Goal: Check status: Check status

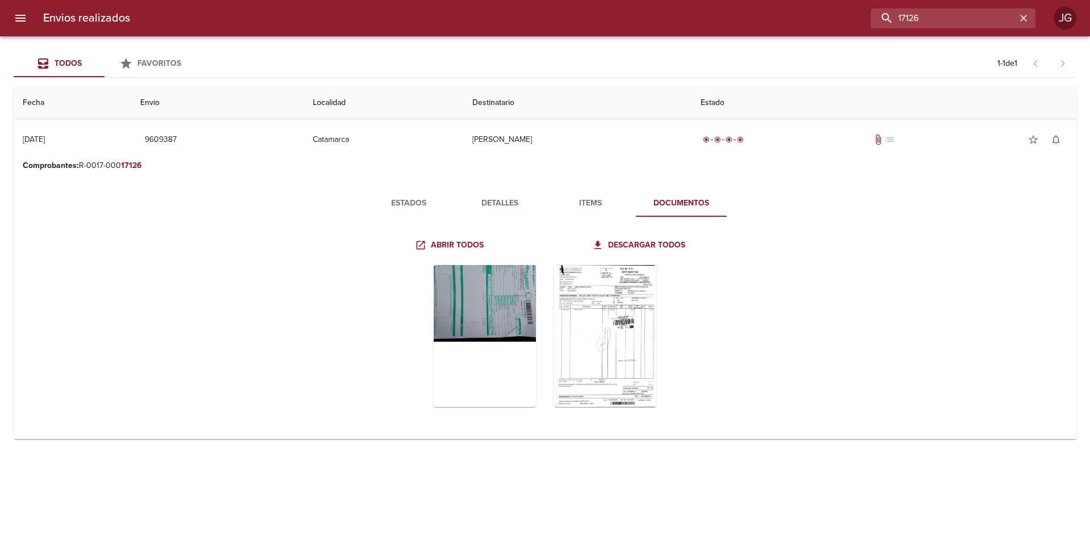
drag, startPoint x: 963, startPoint y: 19, endPoint x: 854, endPoint y: 9, distance: 108.8
click at [855, 9] on div "17126" at bounding box center [587, 19] width 896 height 20
paste input "9530557"
type input "9530557"
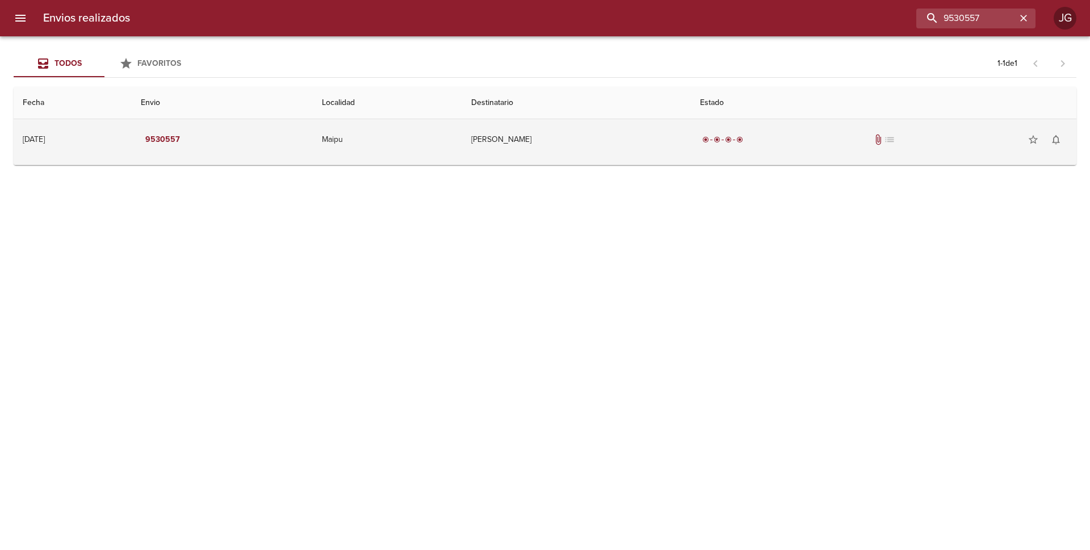
click at [772, 139] on div "radio_button_checked radio_button_checked radio_button_checked radio_button_che…" at bounding box center [883, 139] width 367 height 23
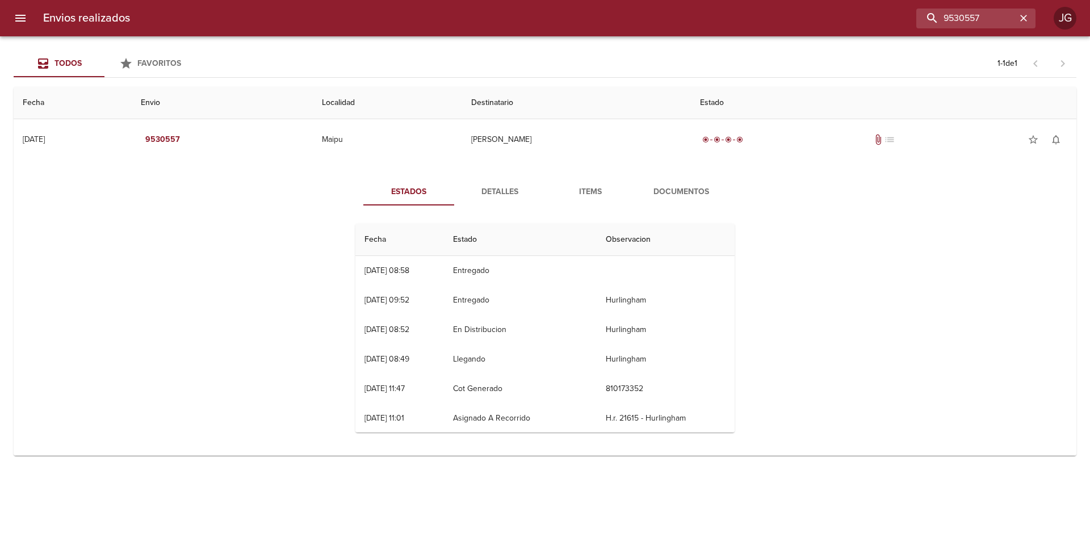
click at [691, 191] on span "Documentos" at bounding box center [681, 192] width 77 height 14
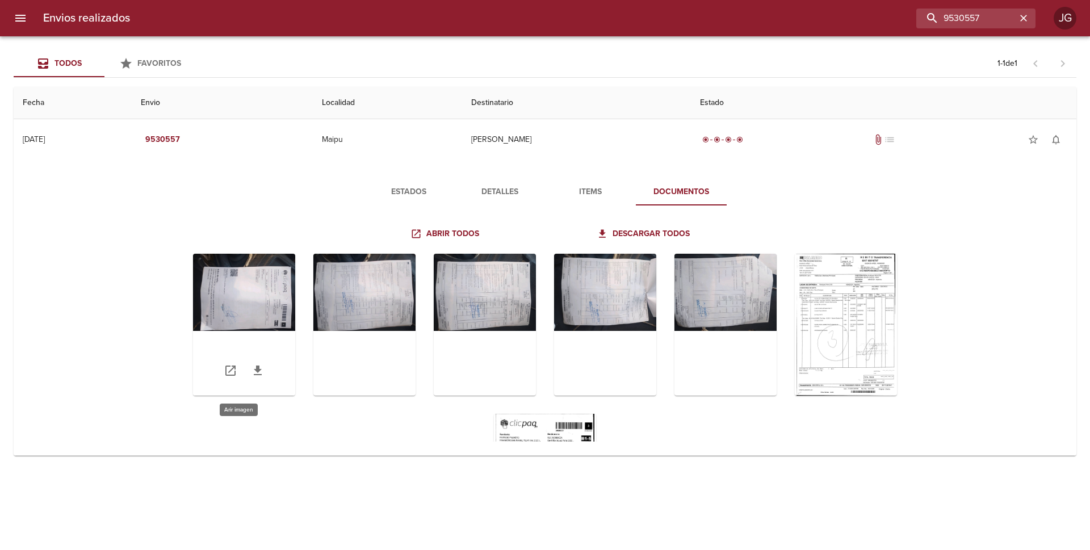
click at [267, 305] on div "Tabla de envíos del cliente" at bounding box center [244, 325] width 102 height 142
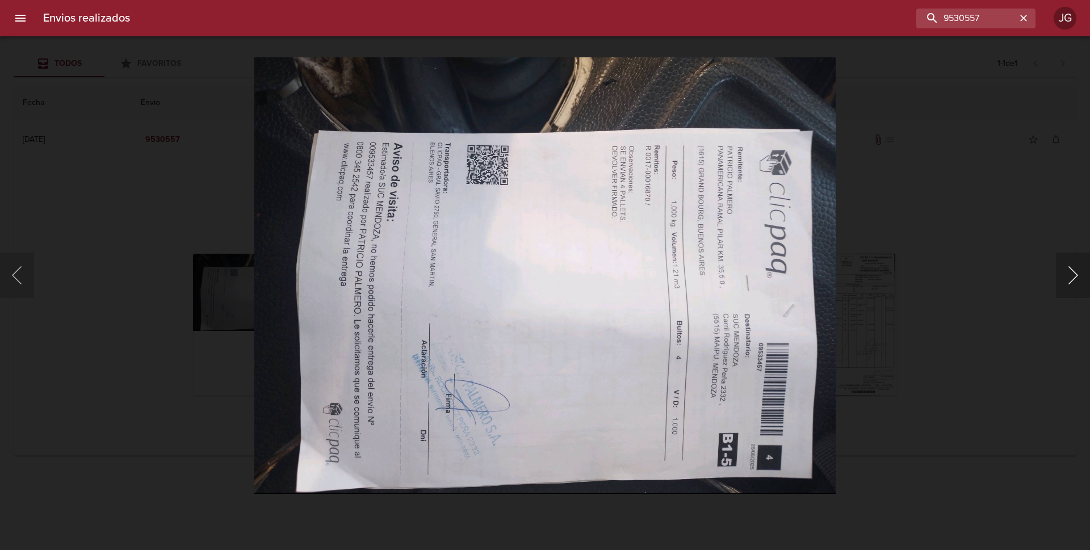
click at [1073, 279] on button "Siguiente" at bounding box center [1073, 275] width 34 height 45
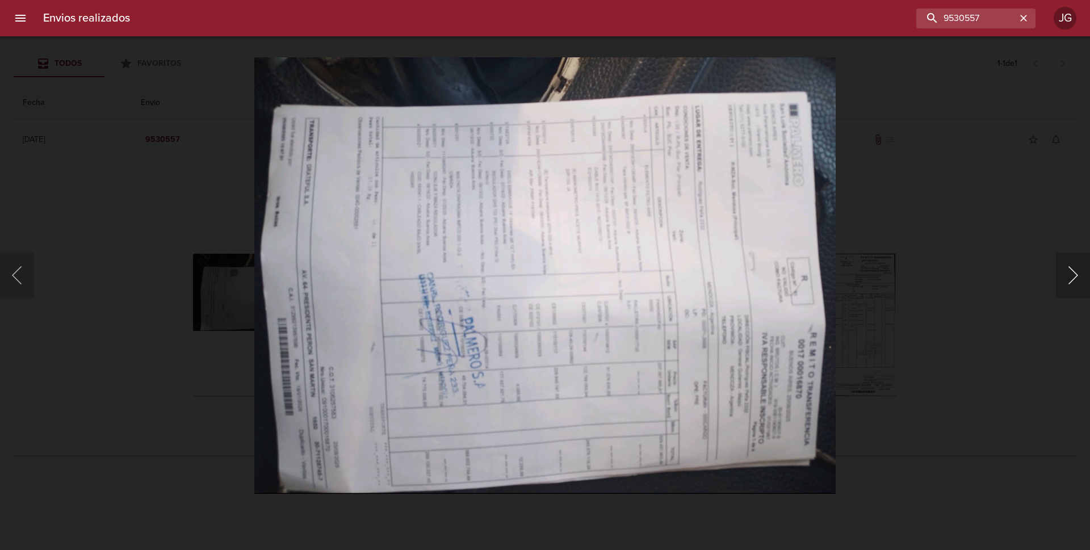
click at [1072, 280] on button "Siguiente" at bounding box center [1073, 275] width 34 height 45
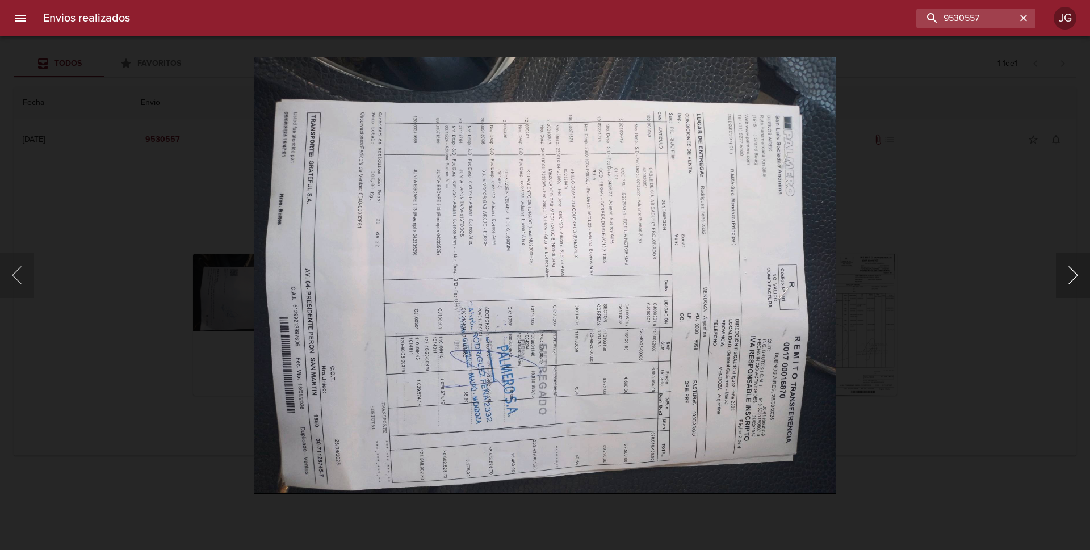
click at [1072, 280] on button "Siguiente" at bounding box center [1073, 275] width 34 height 45
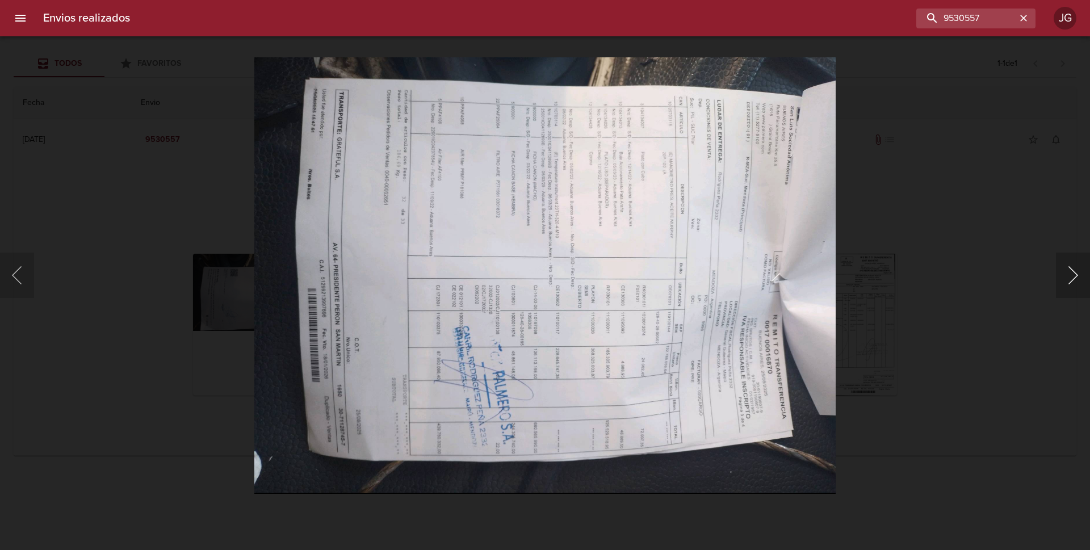
click at [1072, 280] on button "Siguiente" at bounding box center [1073, 275] width 34 height 45
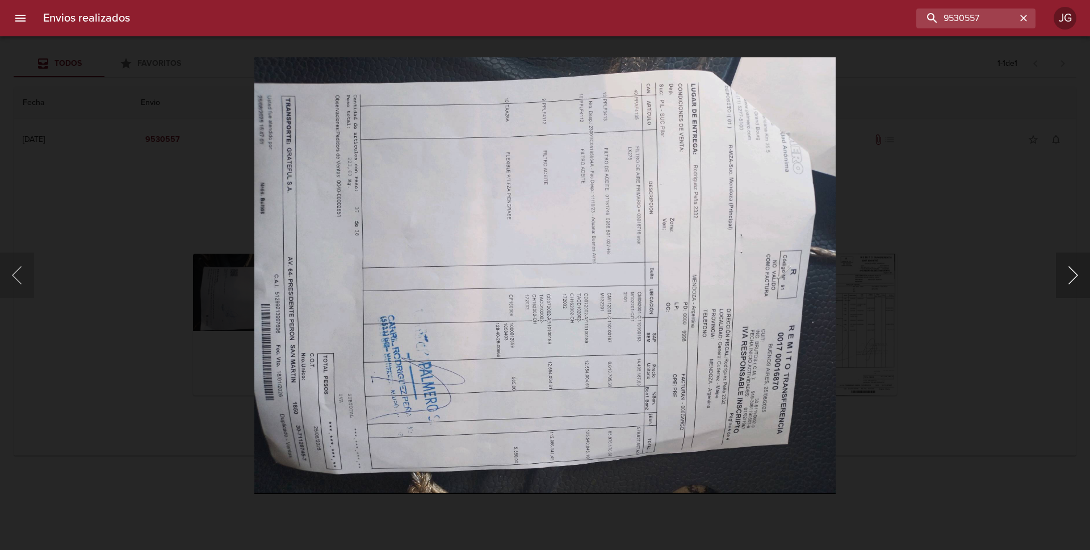
click at [1072, 280] on button "Siguiente" at bounding box center [1073, 275] width 34 height 45
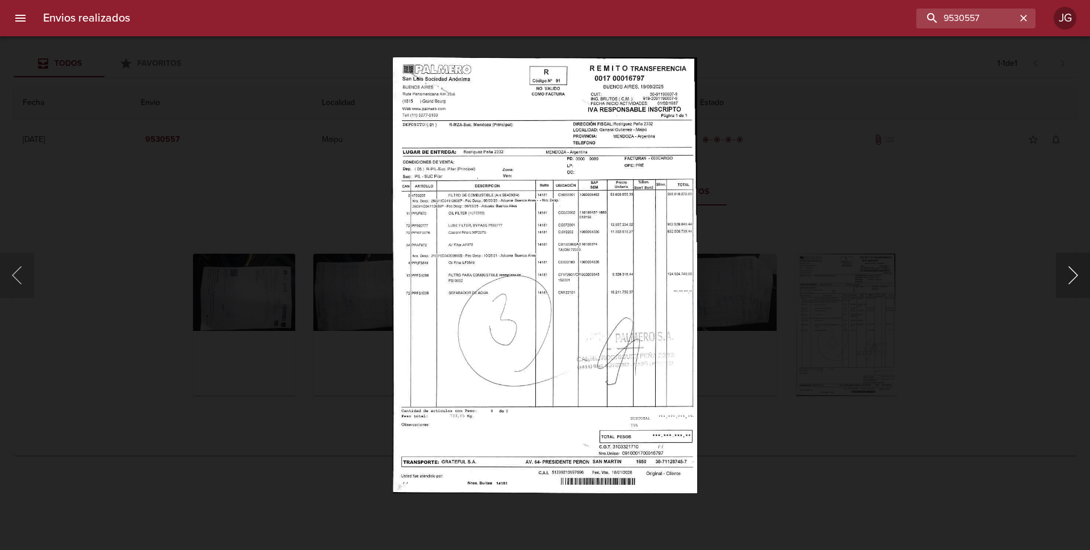
click at [1072, 280] on button "Siguiente" at bounding box center [1073, 275] width 34 height 45
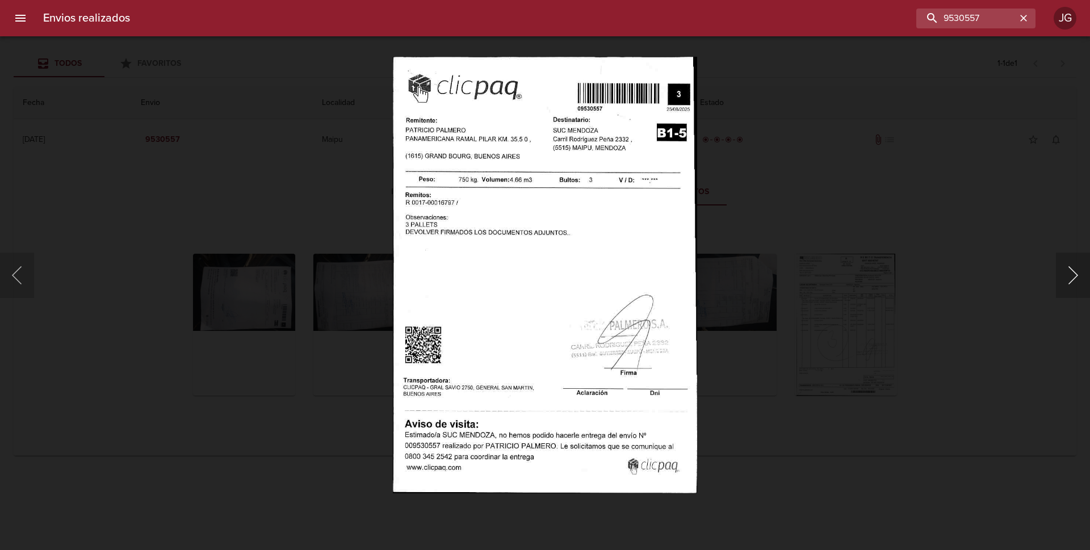
click at [1071, 280] on button "Siguiente" at bounding box center [1073, 275] width 34 height 45
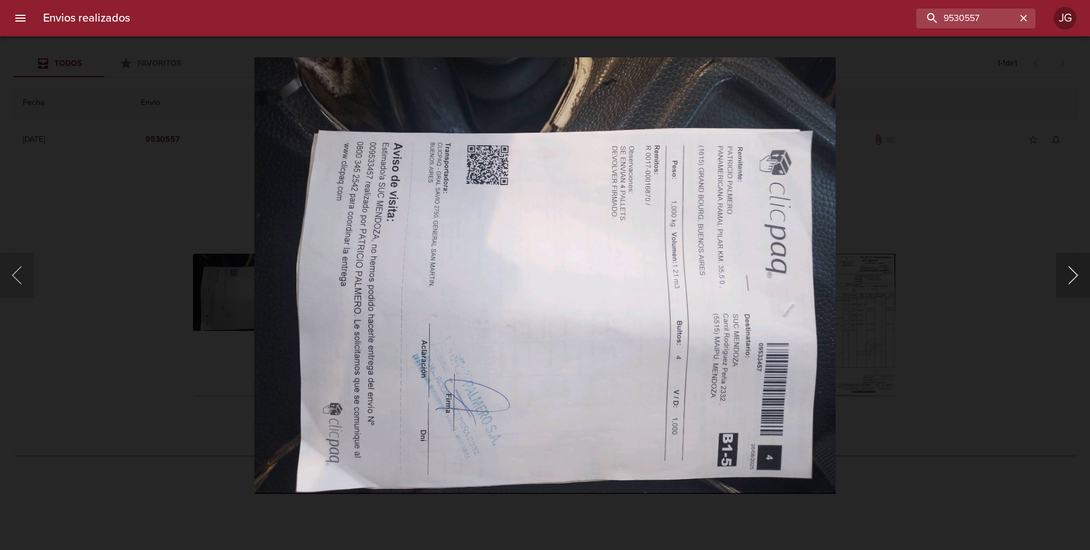
click at [1065, 283] on button "Siguiente" at bounding box center [1073, 275] width 34 height 45
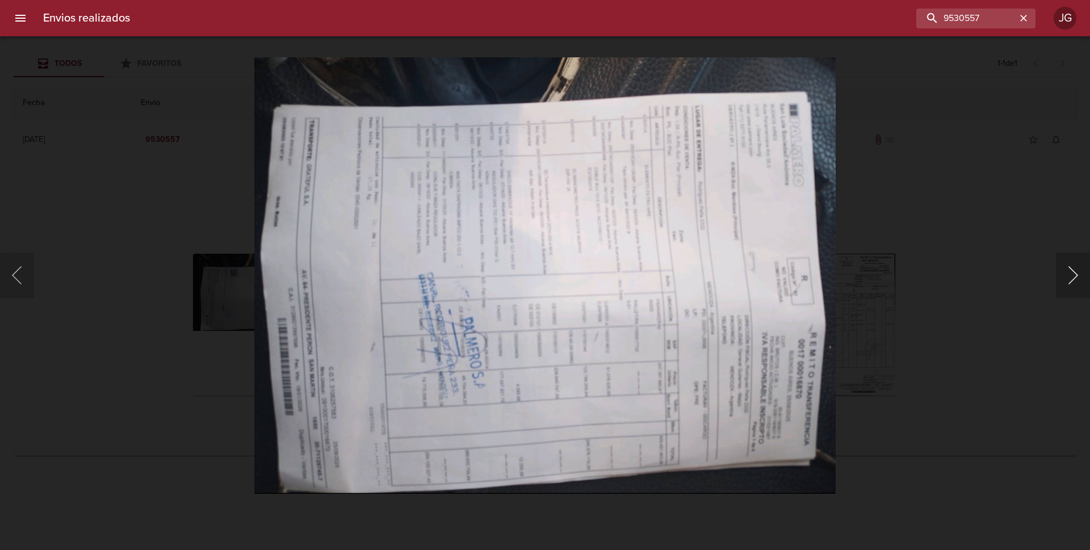
click at [1068, 280] on button "Siguiente" at bounding box center [1073, 275] width 34 height 45
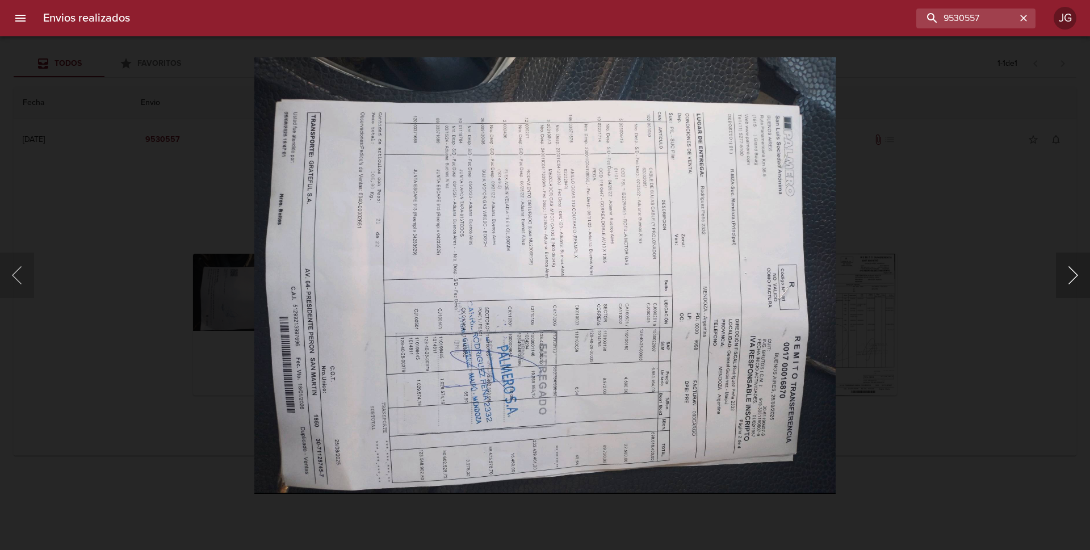
click at [1067, 275] on button "Siguiente" at bounding box center [1073, 275] width 34 height 45
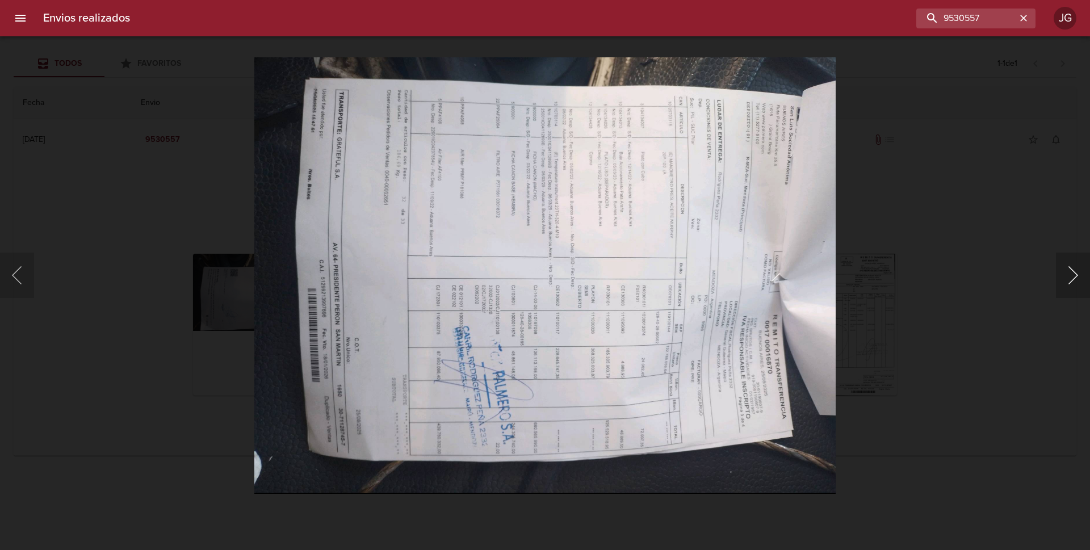
click at [1073, 276] on button "Siguiente" at bounding box center [1073, 275] width 34 height 45
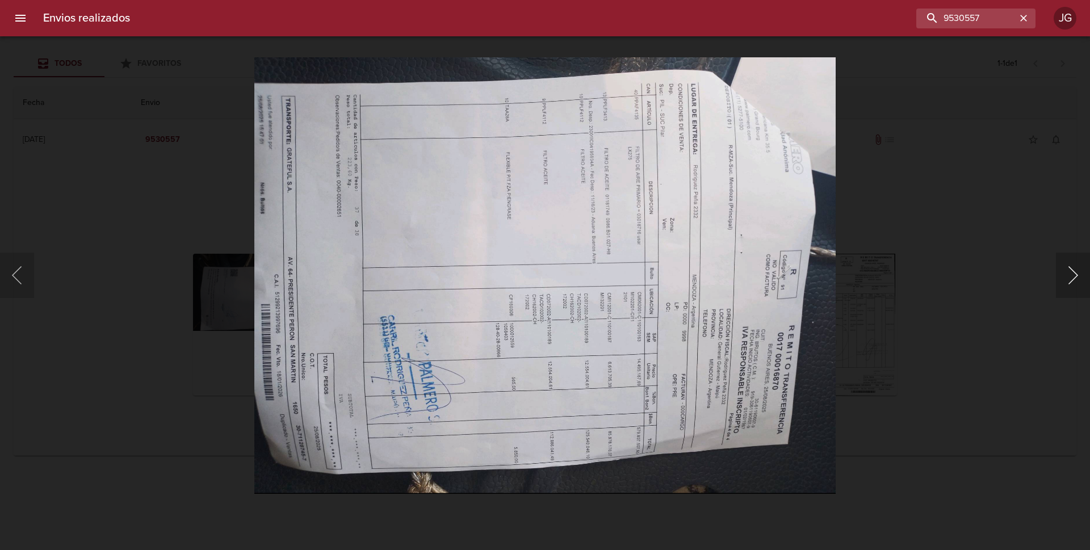
click at [1070, 282] on button "Siguiente" at bounding box center [1073, 275] width 34 height 45
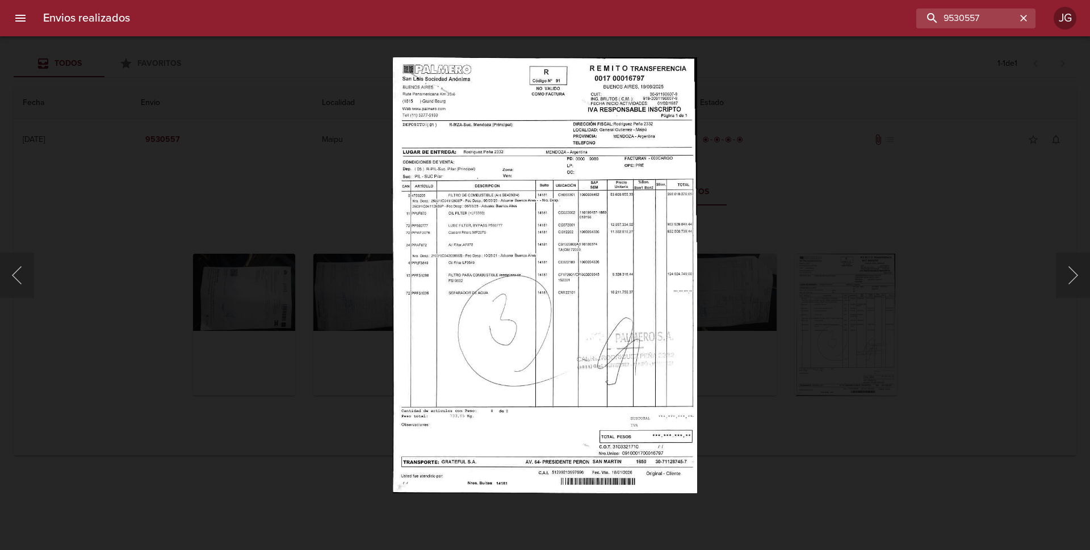
click at [62, 96] on div "Lightbox" at bounding box center [545, 275] width 1090 height 550
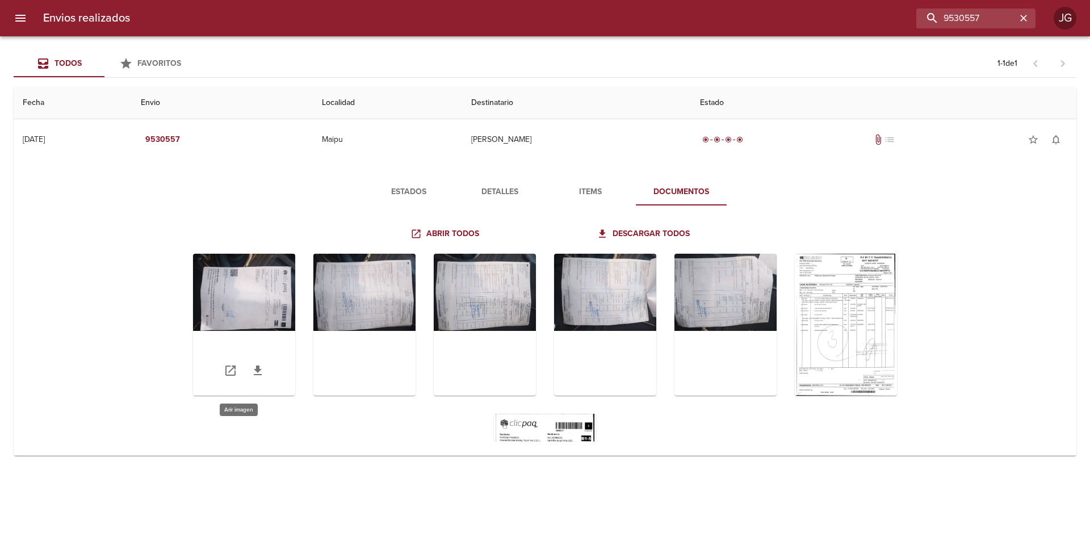
click at [250, 299] on div "Tabla de envíos del cliente" at bounding box center [244, 325] width 102 height 142
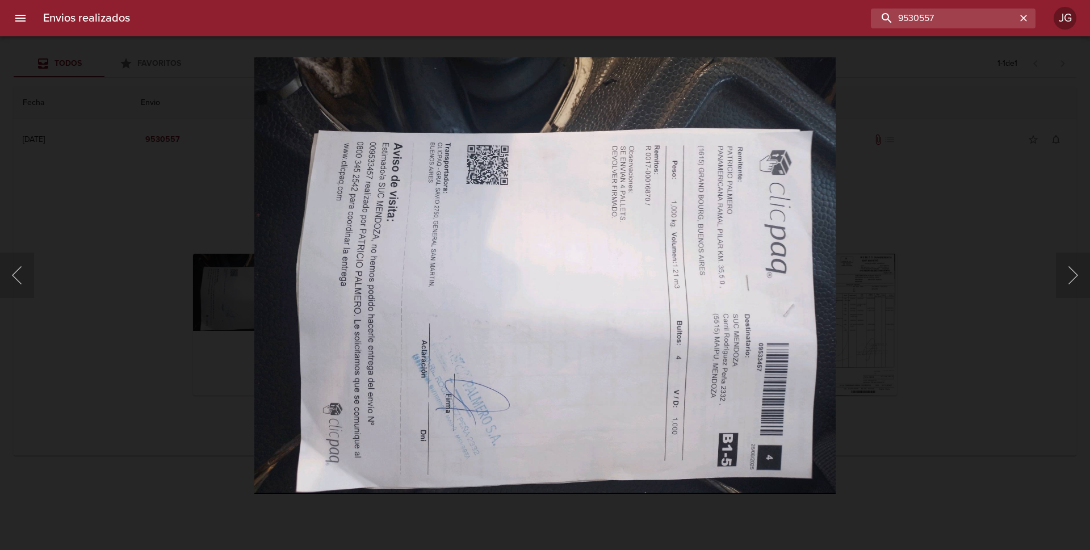
drag, startPoint x: 922, startPoint y: 1, endPoint x: 874, endPoint y: -3, distance: 48.4
click at [874, 0] on html "Envios realizados 9530557 JG Todos Favoritos 1 - 1 de 1 Fecha Envio Localidad D…" at bounding box center [545, 0] width 1090 height 0
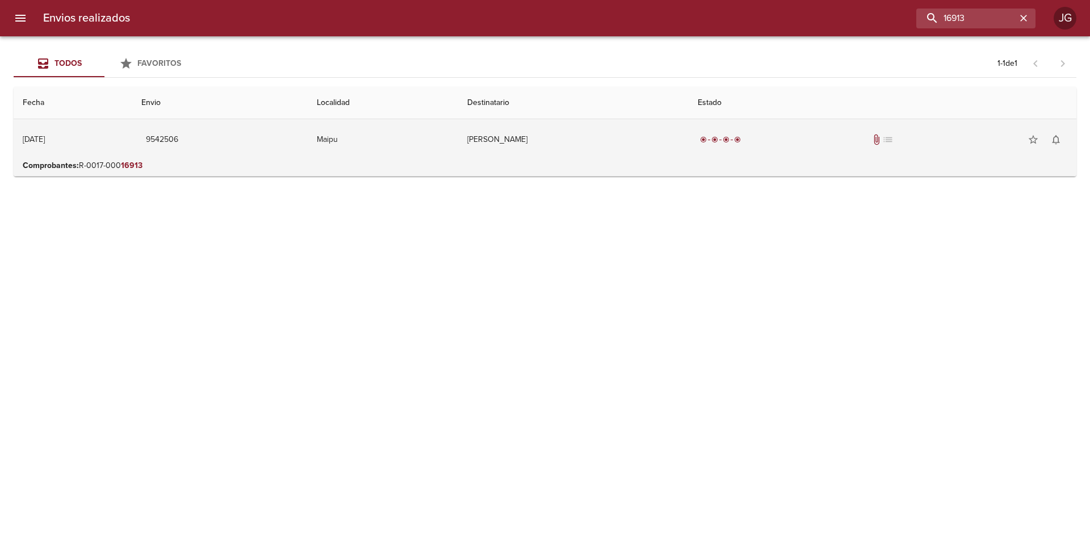
click at [644, 144] on td "[PERSON_NAME]" at bounding box center [573, 139] width 230 height 41
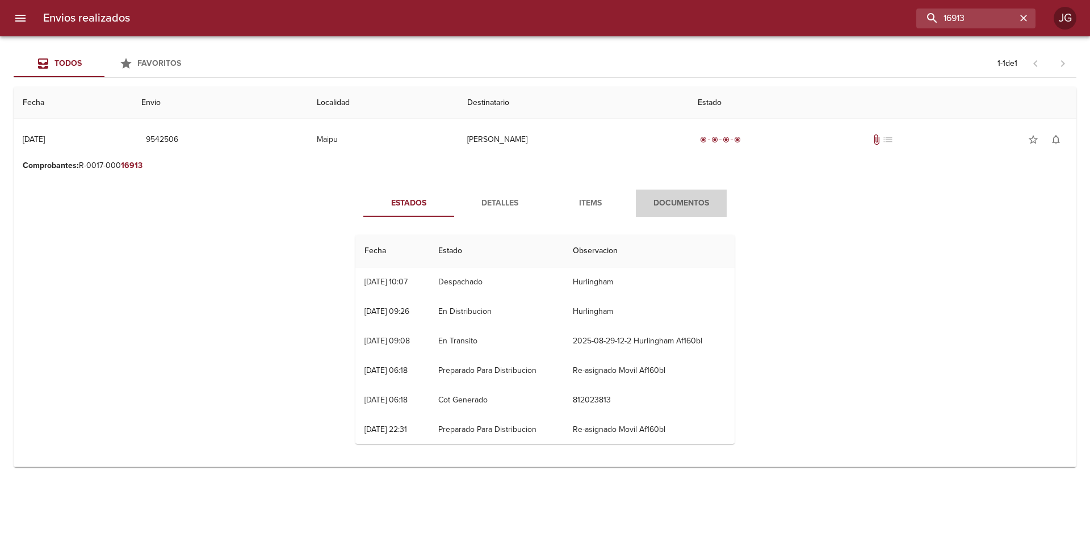
click at [682, 203] on span "Documentos" at bounding box center [681, 203] width 77 height 14
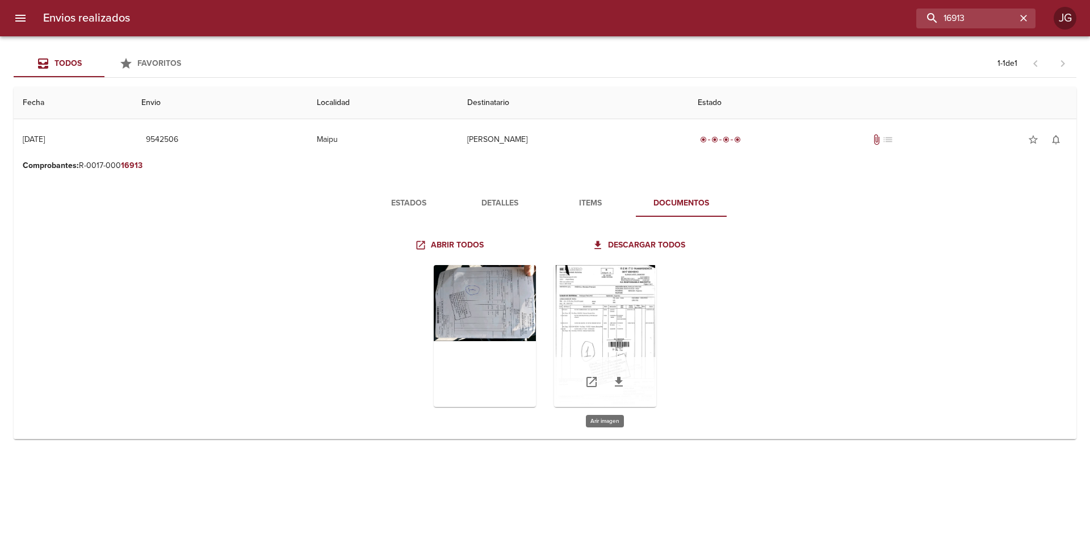
click at [610, 323] on div "Tabla de envíos del cliente" at bounding box center [605, 336] width 102 height 142
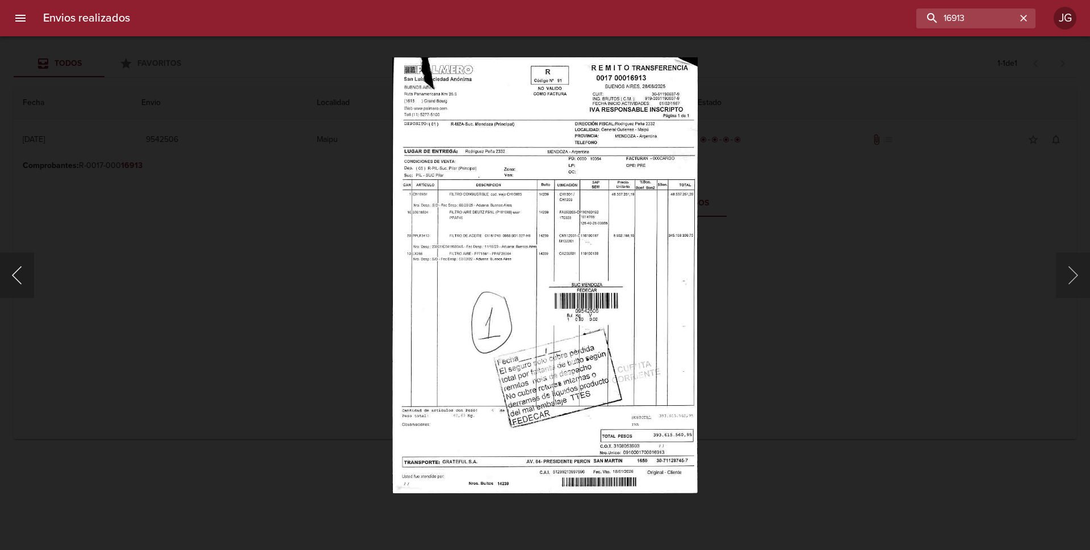
click at [13, 273] on button "Anterior" at bounding box center [17, 275] width 34 height 45
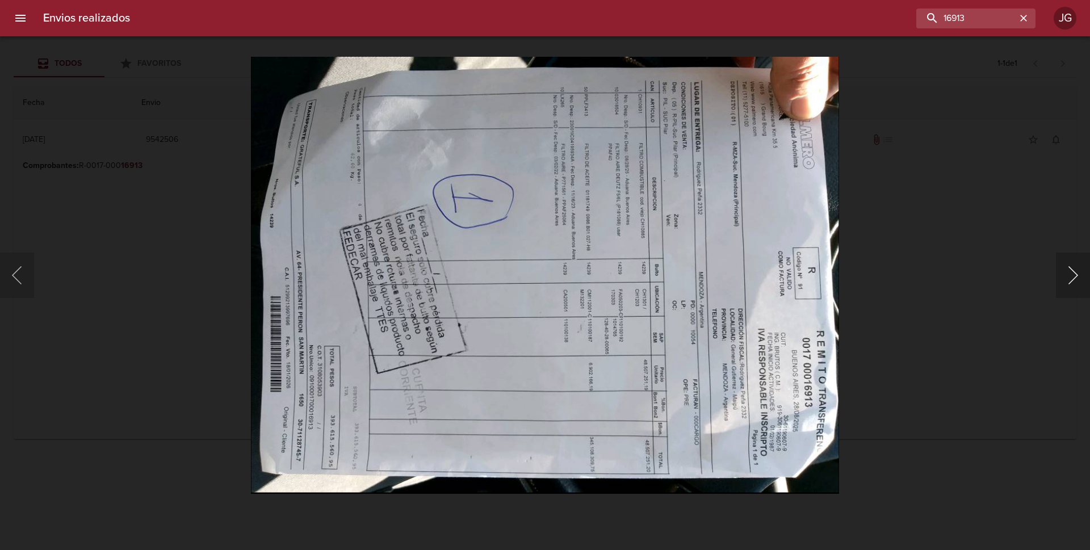
click at [1061, 274] on button "Siguiente" at bounding box center [1073, 275] width 34 height 45
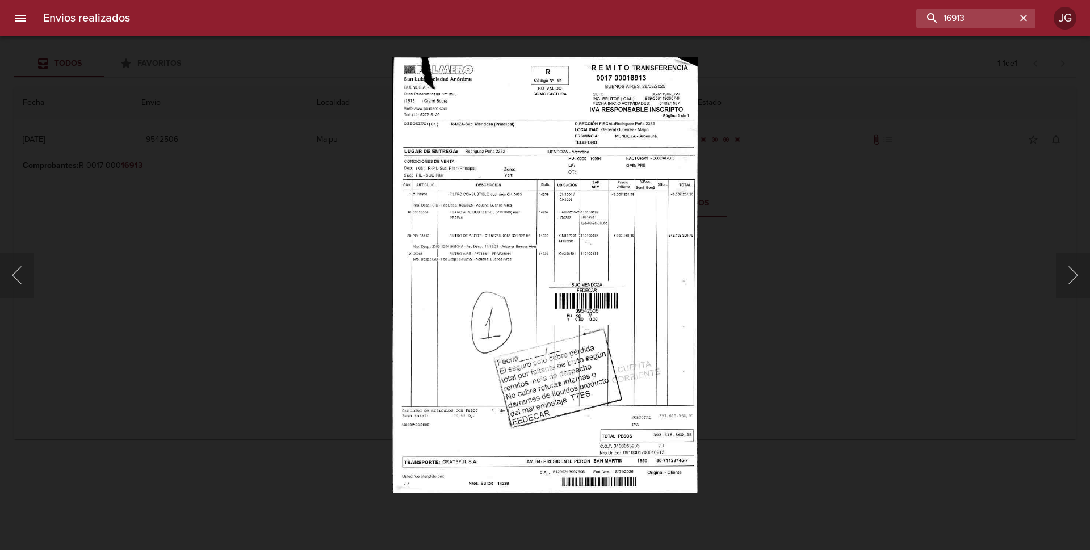
click at [156, 141] on div "Lightbox" at bounding box center [545, 275] width 1090 height 550
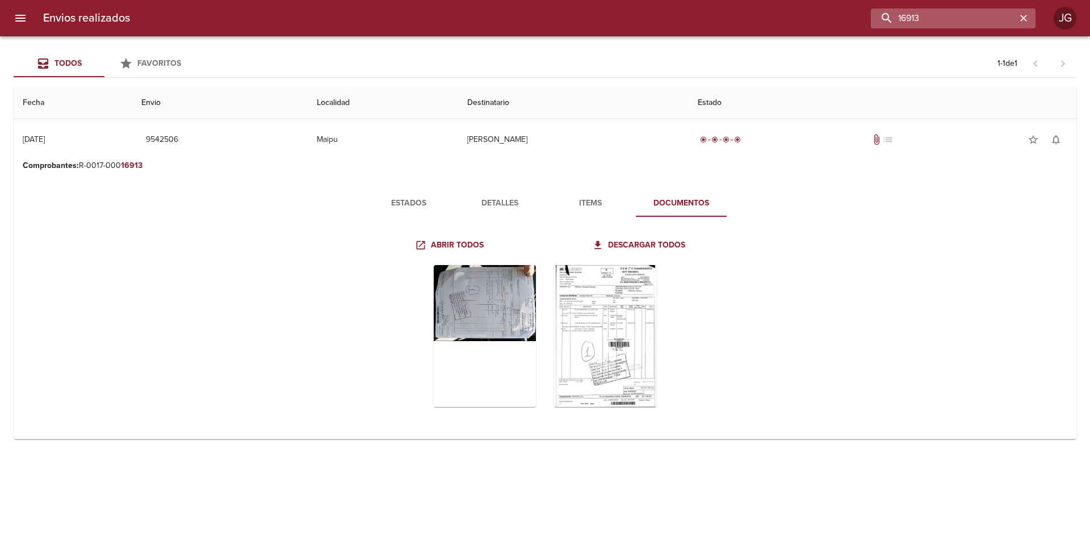
drag, startPoint x: 970, startPoint y: 16, endPoint x: 914, endPoint y: 14, distance: 55.7
click at [914, 14] on input "16913" at bounding box center [943, 19] width 145 height 20
type input "16962"
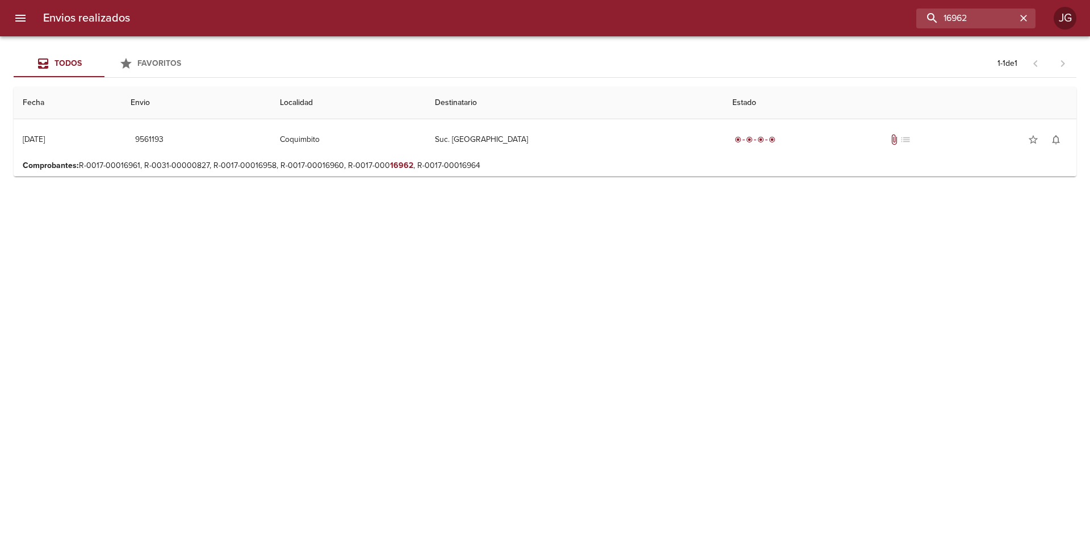
click at [468, 165] on p "Comprobantes : R-0017-00016961, R-0031-00000827, R-0017-00016958, R-0017-000169…" at bounding box center [545, 165] width 1044 height 11
click at [590, 165] on p "Comprobantes : R-0017-00016961, R-0031-00000827, R-0017-00016958, R-0017-000169…" at bounding box center [545, 165] width 1044 height 11
click at [714, 183] on div "Todos Favoritos 1 - 1 de 1 Fecha Envio Localidad Destinatario Estado 03/09/2025…" at bounding box center [545, 293] width 1090 height 514
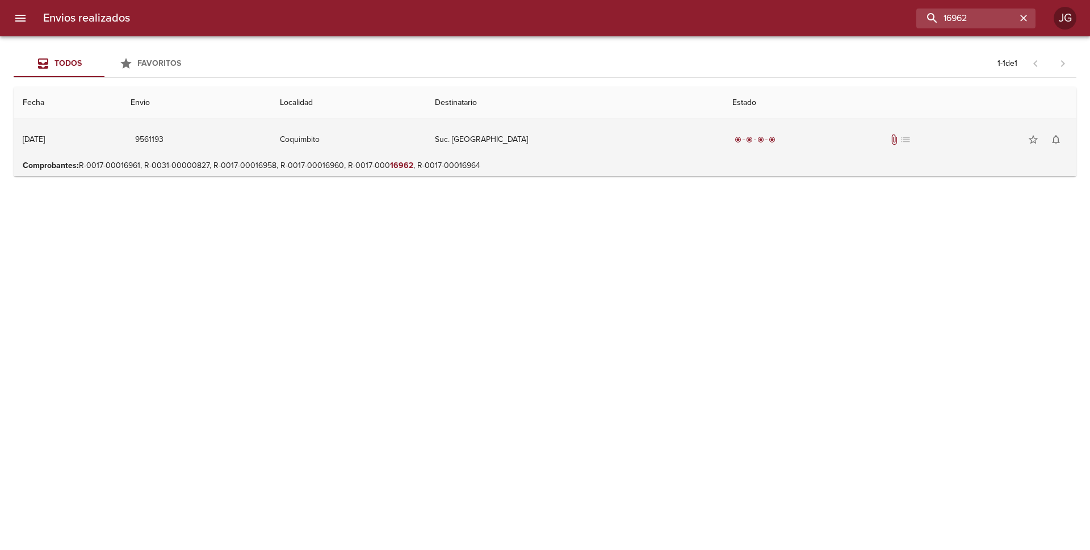
click at [637, 172] on td "Comprobantes : R-0017-00016961, R-0031-00000827, R-0017-00016958, R-0017-000169…" at bounding box center [545, 168] width 1063 height 16
drag, startPoint x: 510, startPoint y: 153, endPoint x: 382, endPoint y: 137, distance: 129.3
click at [511, 153] on td "Suc. Mendoza" at bounding box center [575, 139] width 298 height 41
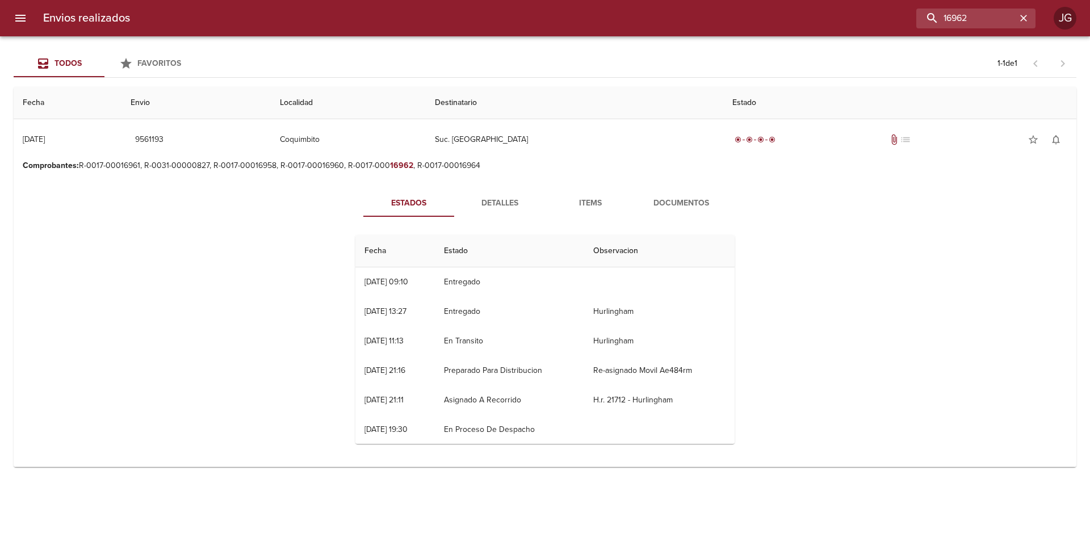
click at [679, 202] on span "Documentos" at bounding box center [681, 203] width 77 height 14
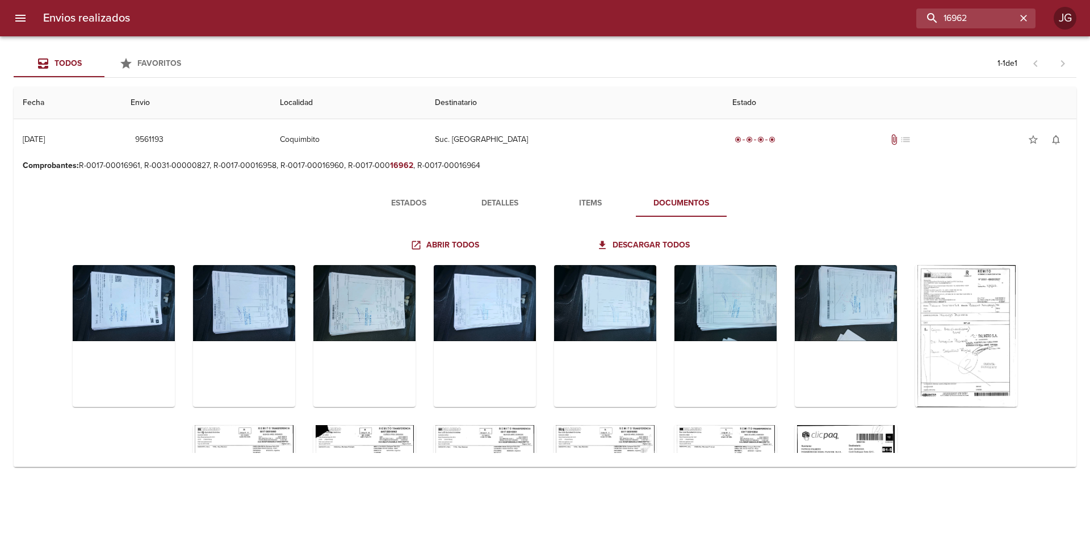
click at [510, 202] on span "Detalles" at bounding box center [499, 203] width 77 height 14
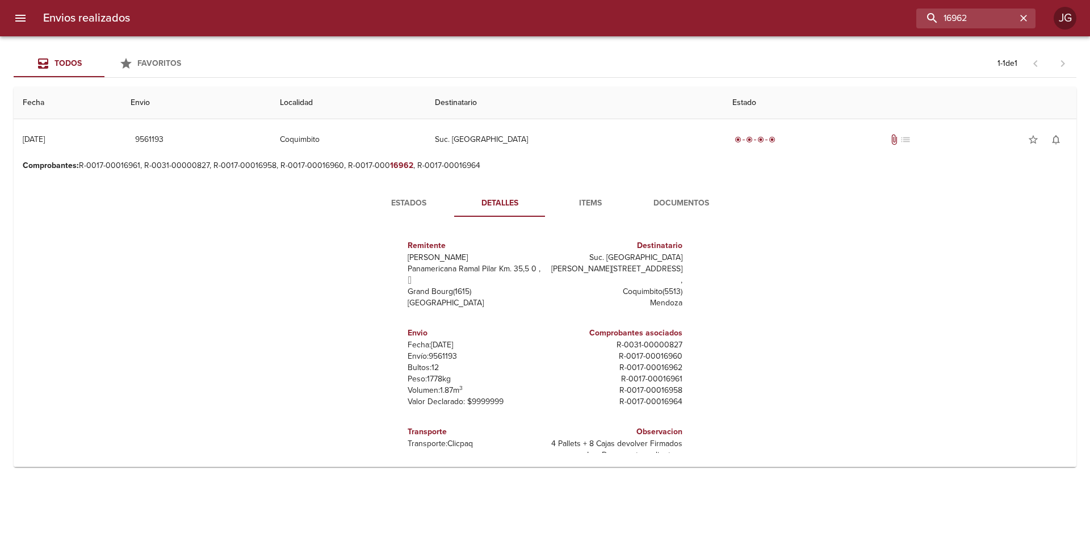
scroll to position [17, 0]
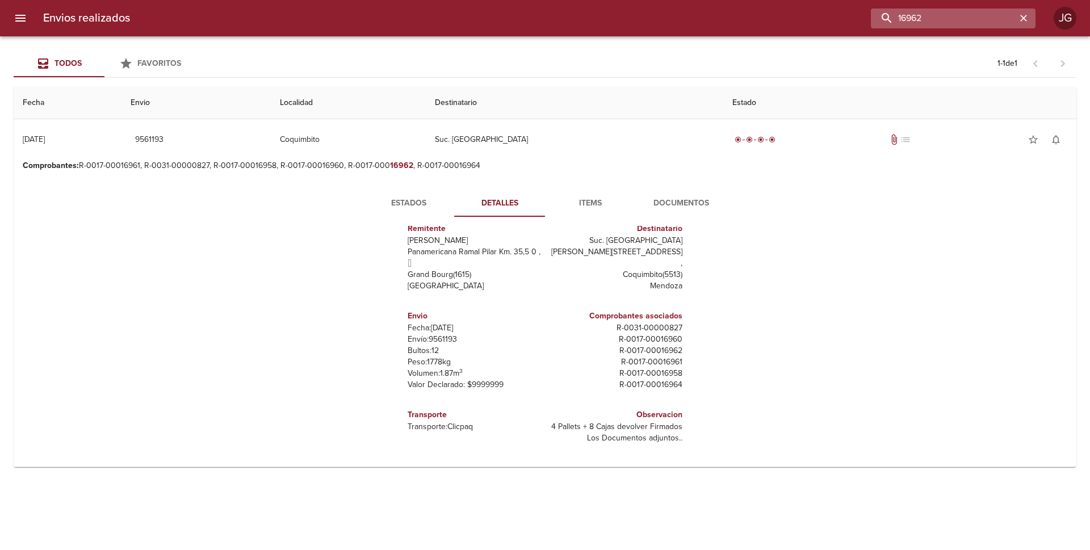
drag, startPoint x: 973, startPoint y: 17, endPoint x: 910, endPoint y: 14, distance: 63.1
click at [910, 14] on input "16962" at bounding box center [943, 19] width 145 height 20
type input "16732"
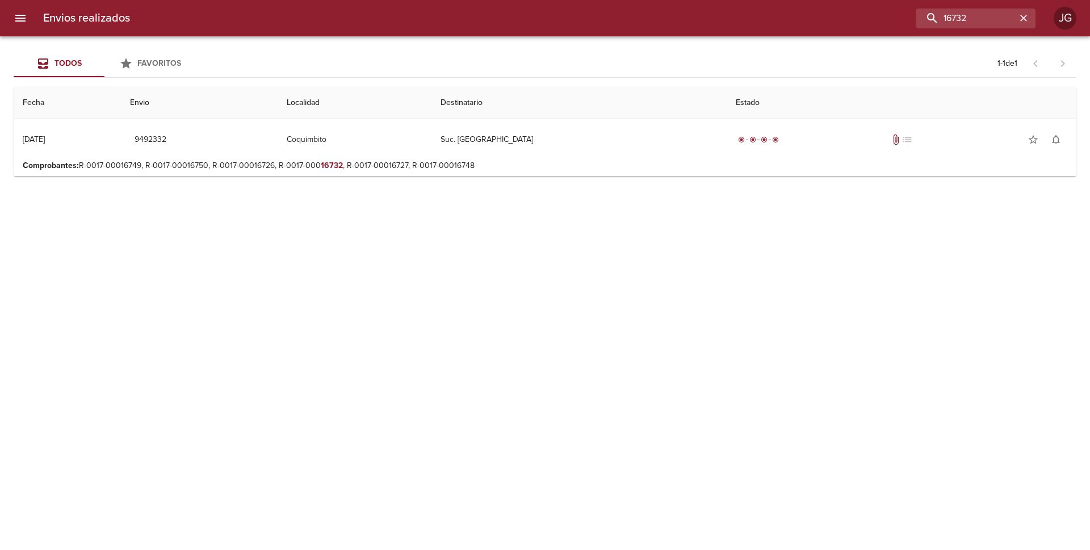
click at [475, 166] on p "Comprobantes : R-0017-00016749, R-0017-00016750, R-0017-00016726, R-0017-000 16…" at bounding box center [545, 165] width 1044 height 11
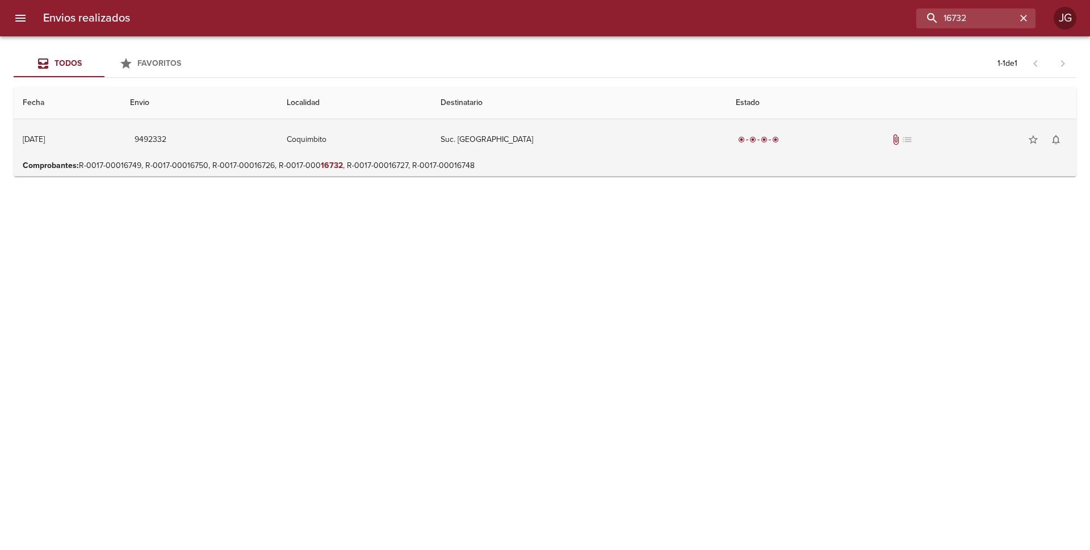
click at [860, 141] on div "radio_button_checked radio_button_checked radio_button_checked radio_button_che…" at bounding box center [902, 139] width 332 height 23
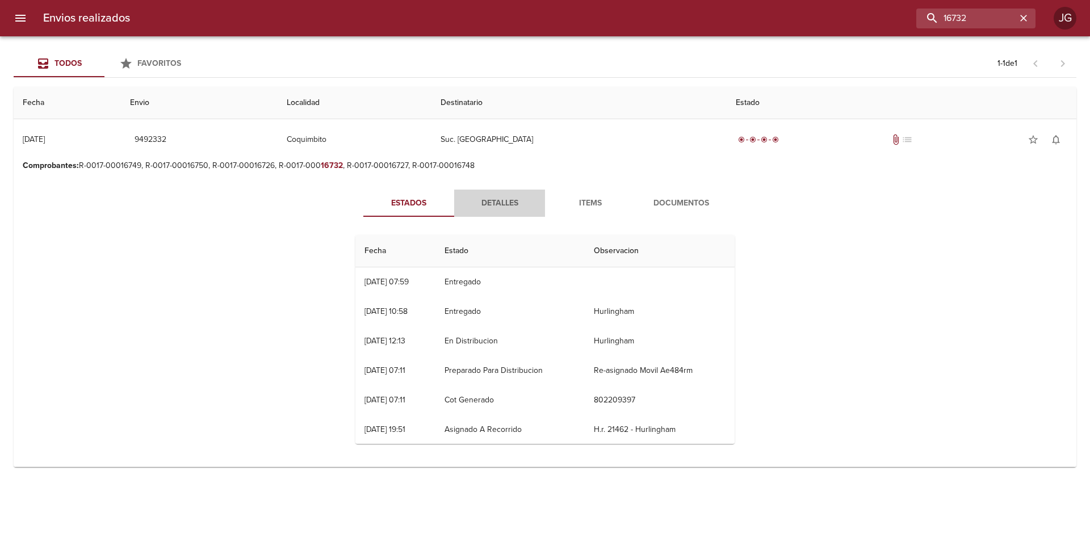
click at [498, 204] on span "Detalles" at bounding box center [499, 203] width 77 height 14
